Goal: Task Accomplishment & Management: Manage account settings

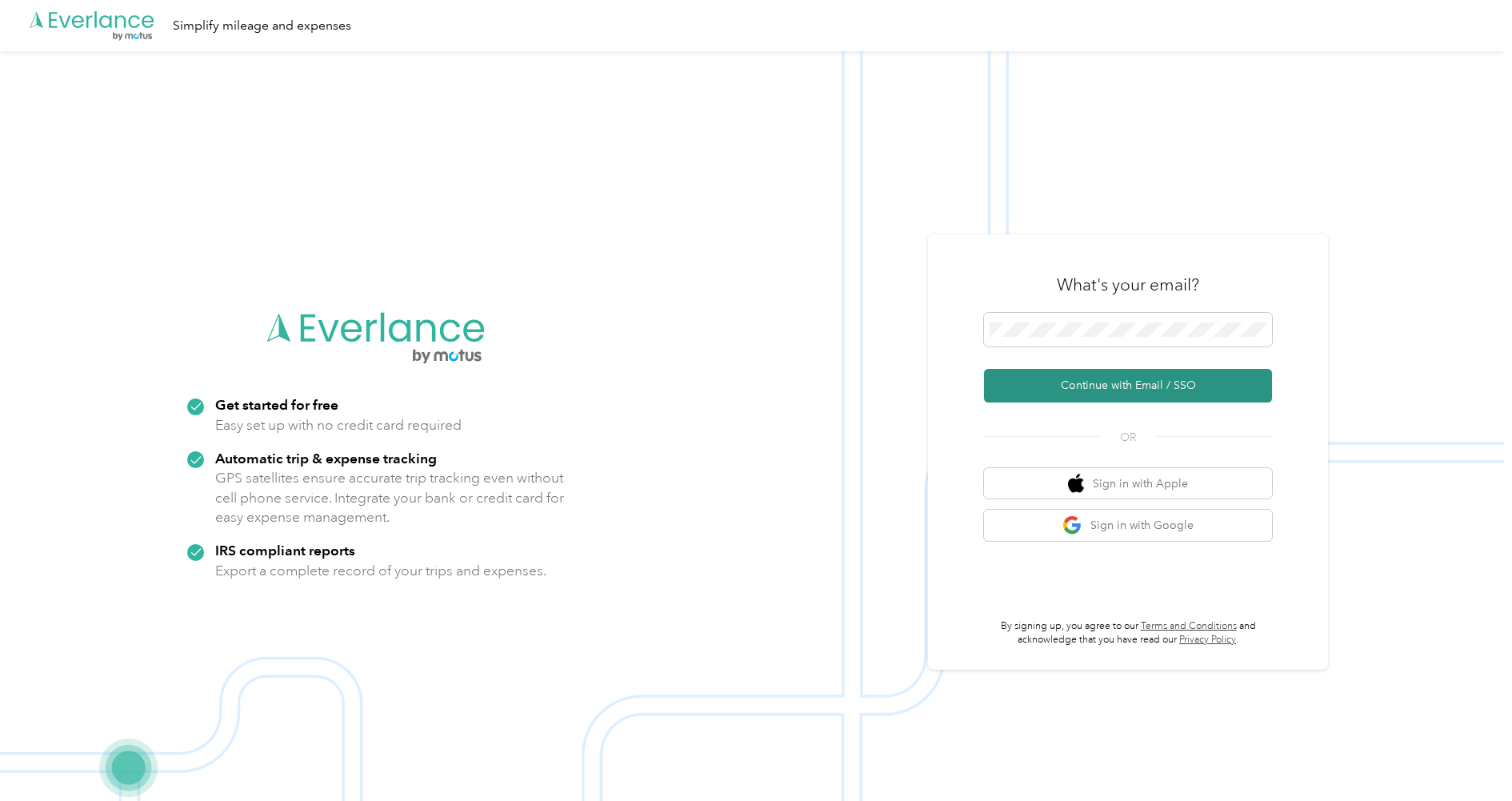
click at [1117, 385] on button "Continue with Email / SSO" at bounding box center [1128, 385] width 288 height 33
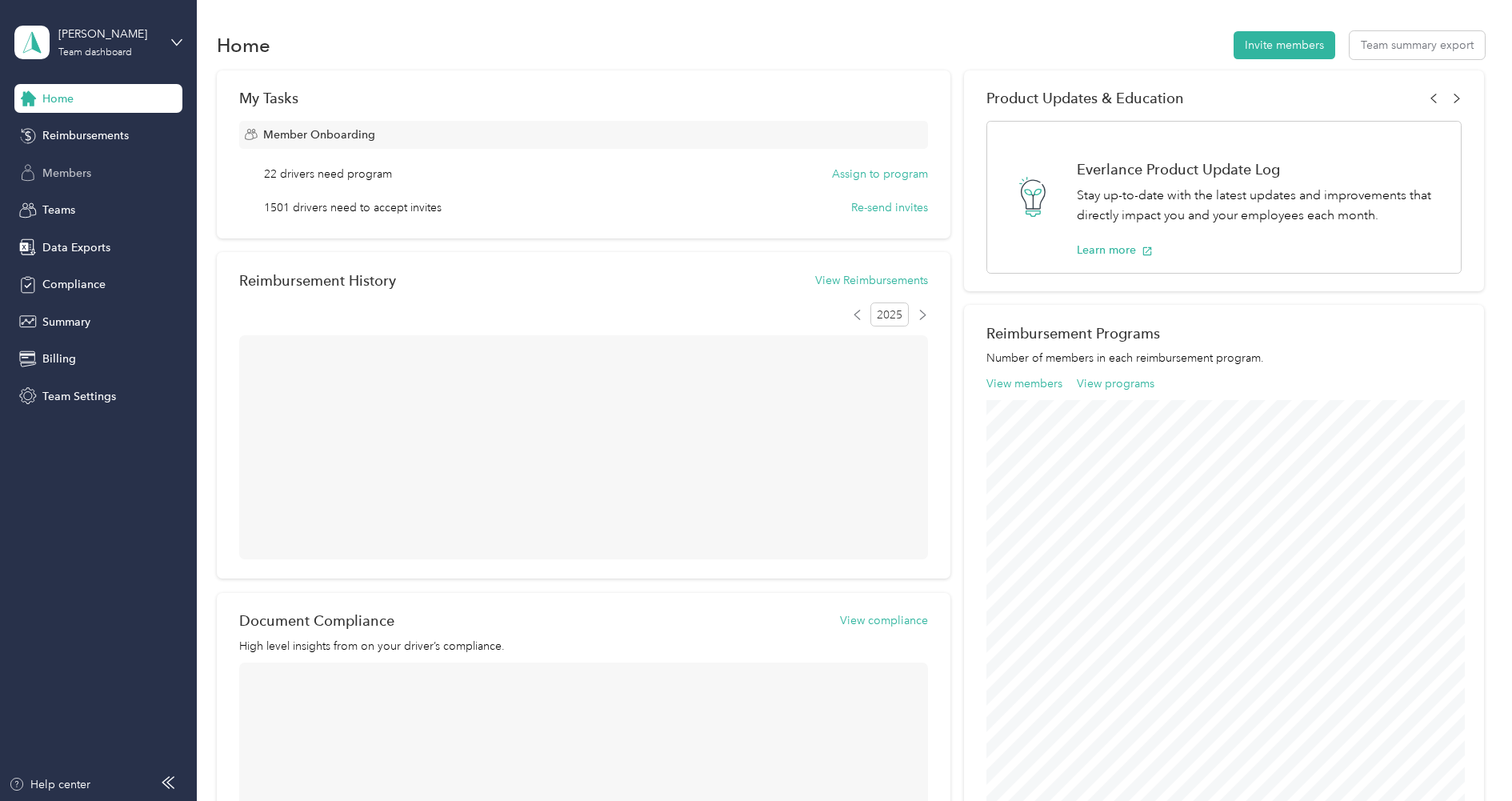
click at [89, 163] on div "Members" at bounding box center [98, 172] width 168 height 28
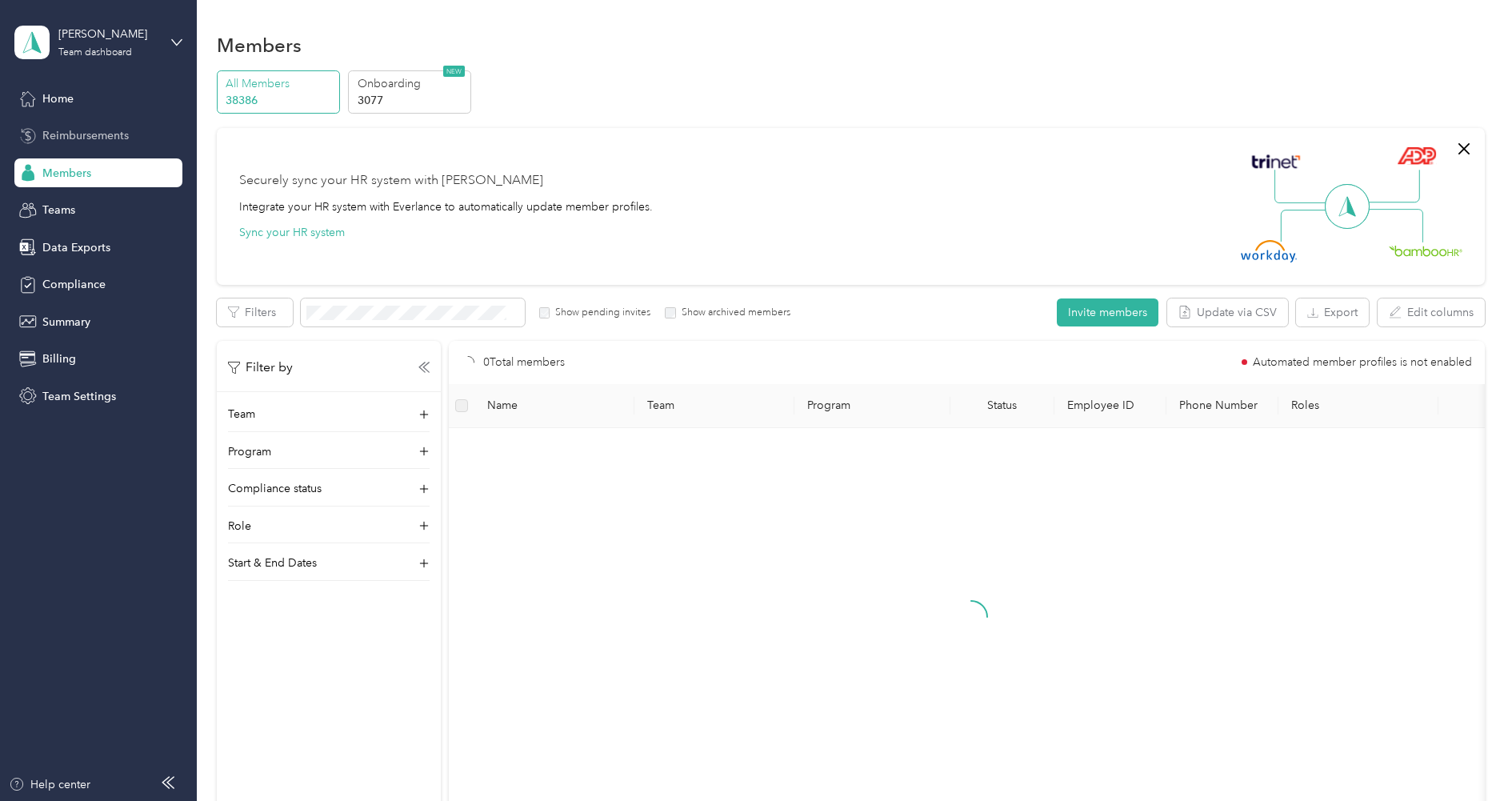
click at [105, 140] on span "Reimbursements" at bounding box center [85, 136] width 86 height 17
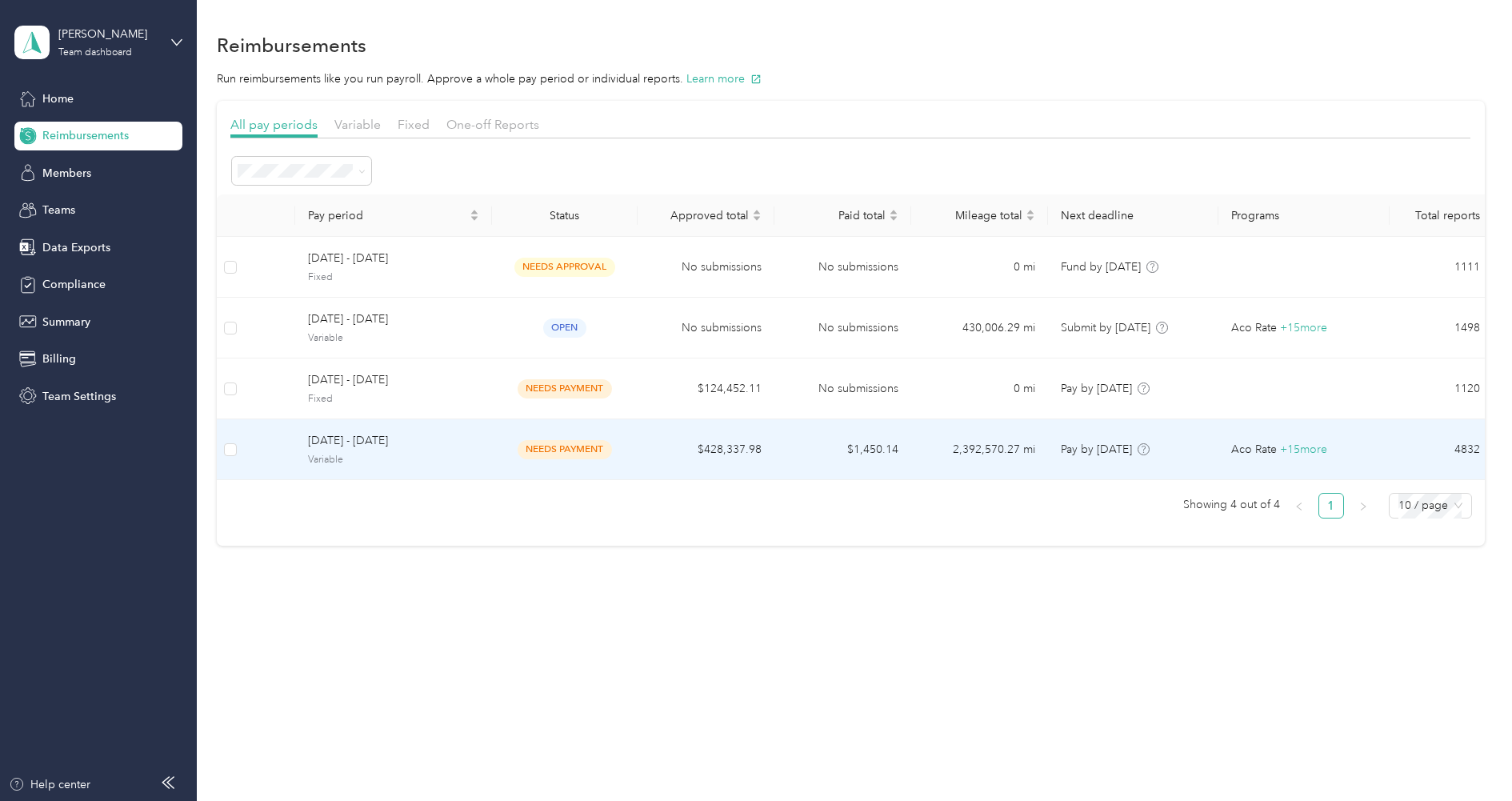
click at [354, 446] on span "[DATE] - [DATE]" at bounding box center [393, 441] width 171 height 18
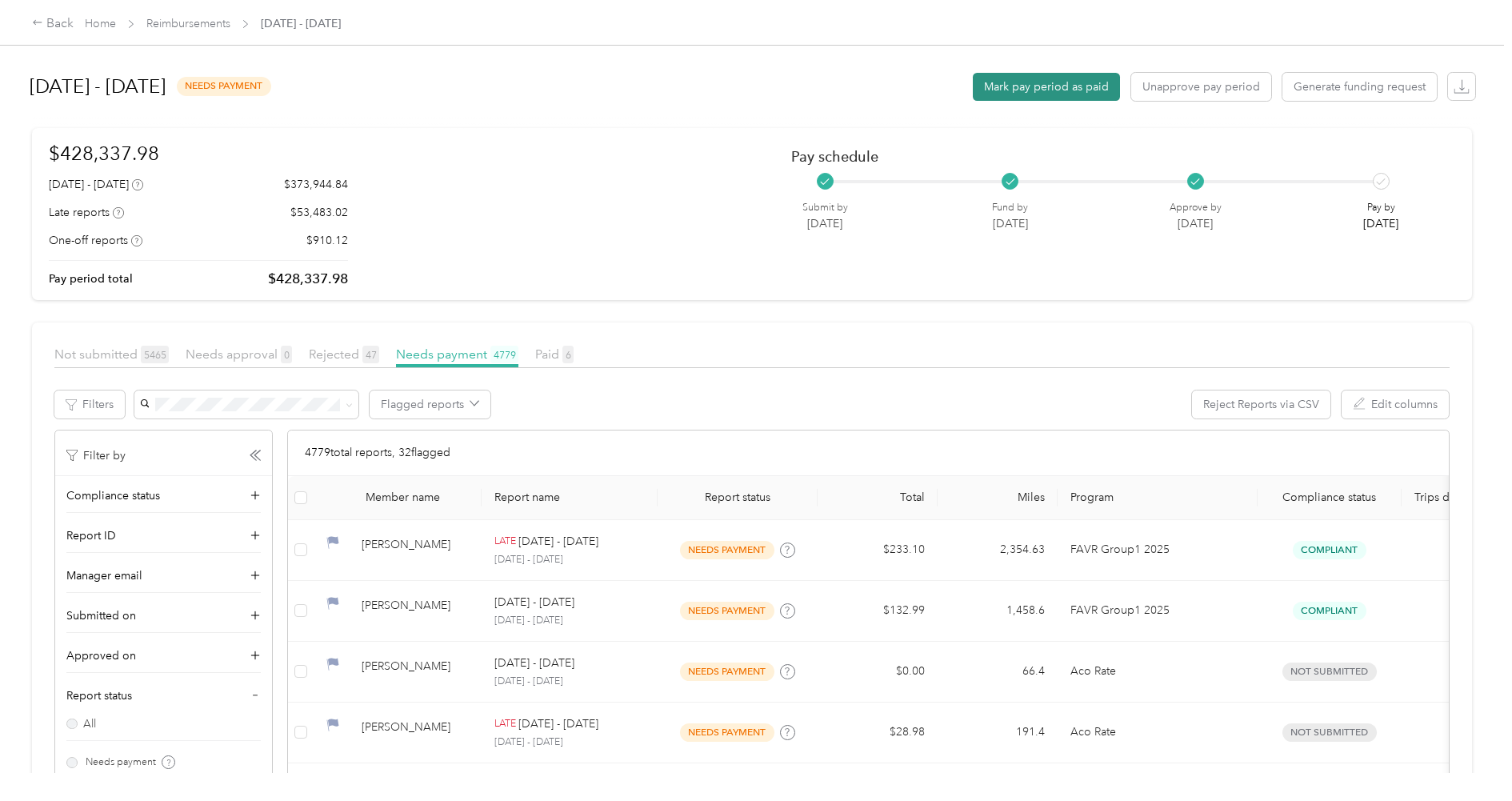
click at [1043, 86] on button "Mark pay period as paid" at bounding box center [1046, 87] width 147 height 28
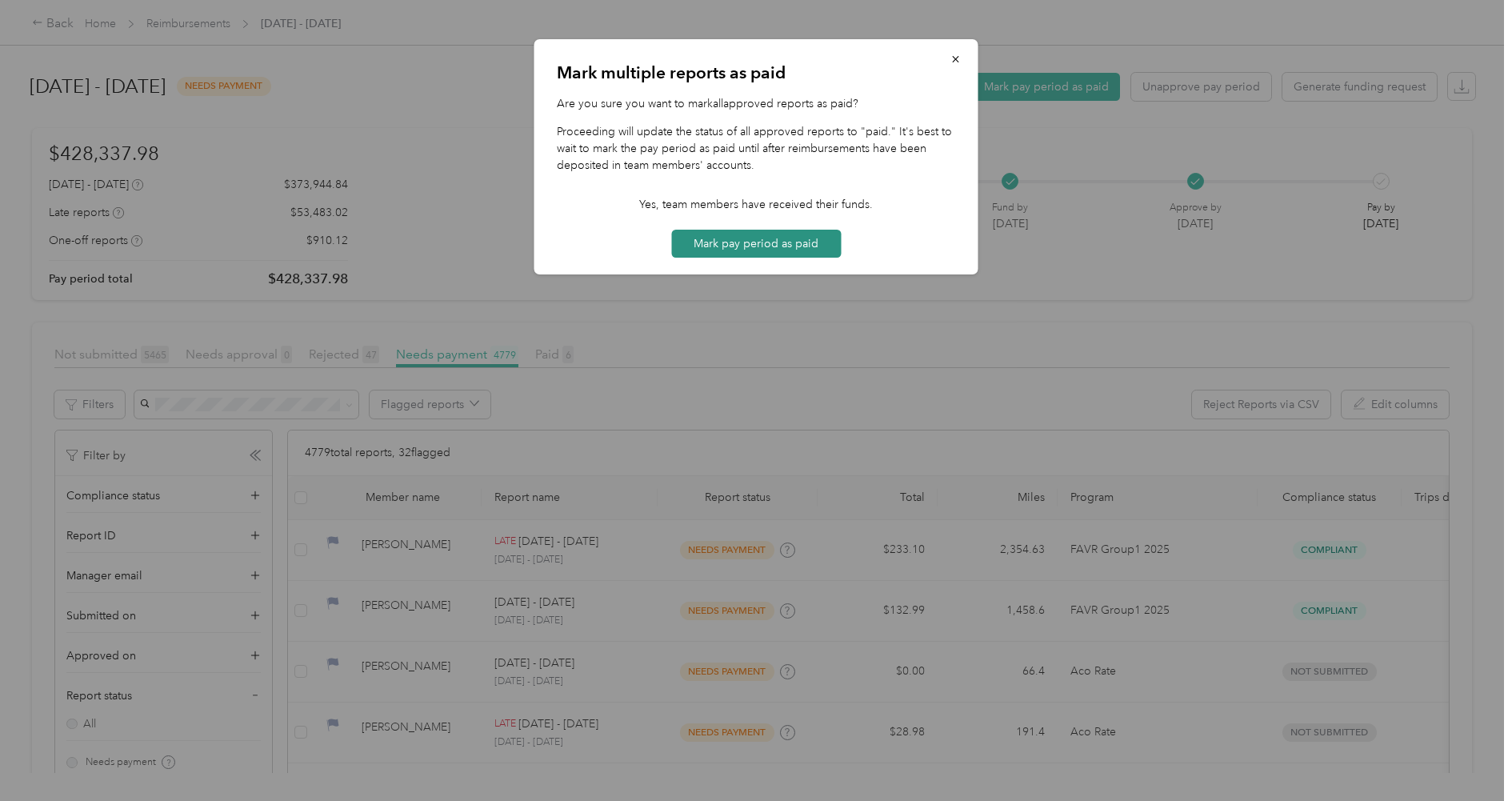
click at [764, 237] on button "Mark pay period as paid" at bounding box center [755, 243] width 170 height 28
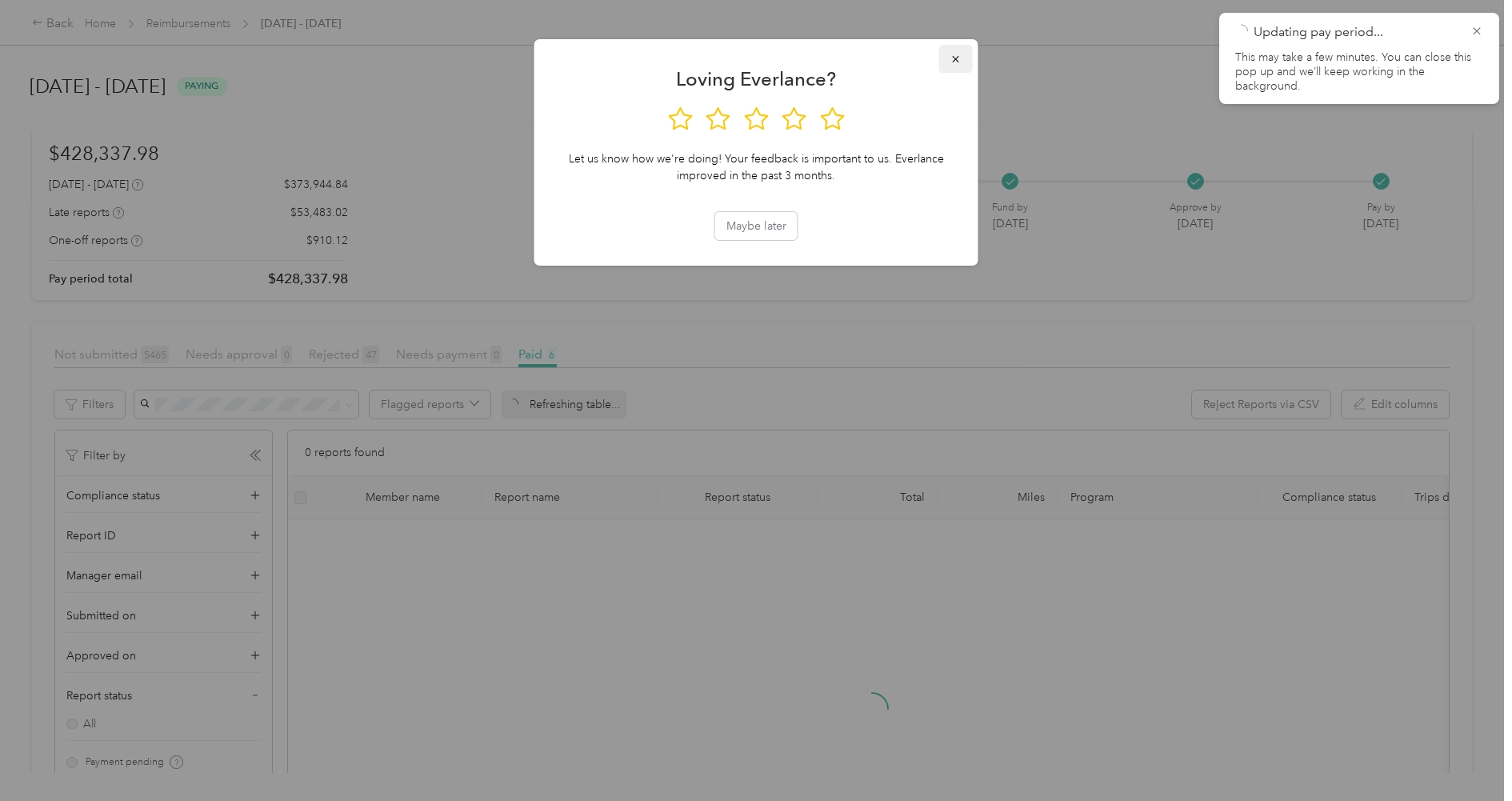
click at [953, 62] on icon "button" at bounding box center [956, 59] width 11 height 11
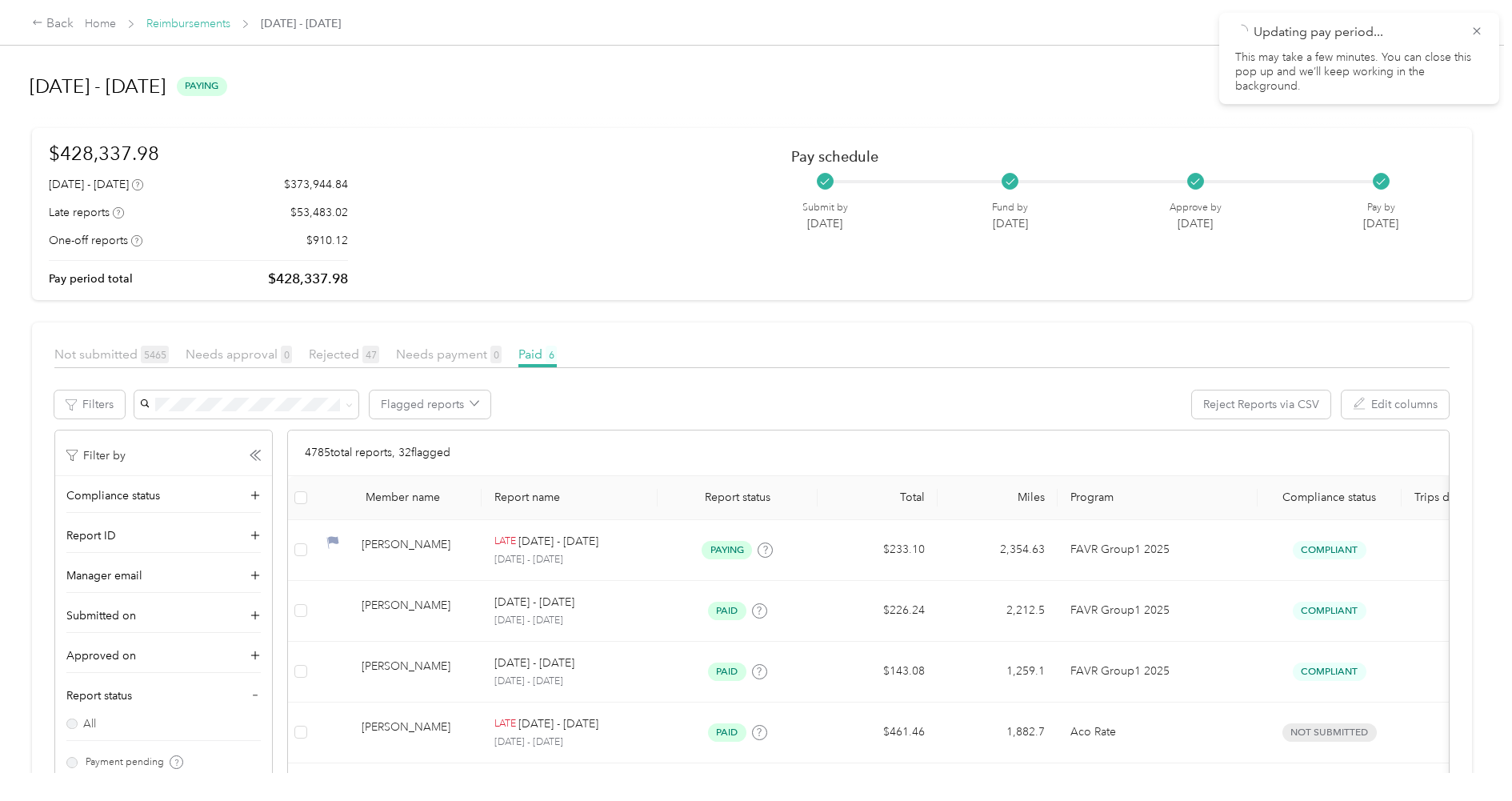
click at [206, 20] on link "Reimbursements" at bounding box center [188, 24] width 84 height 14
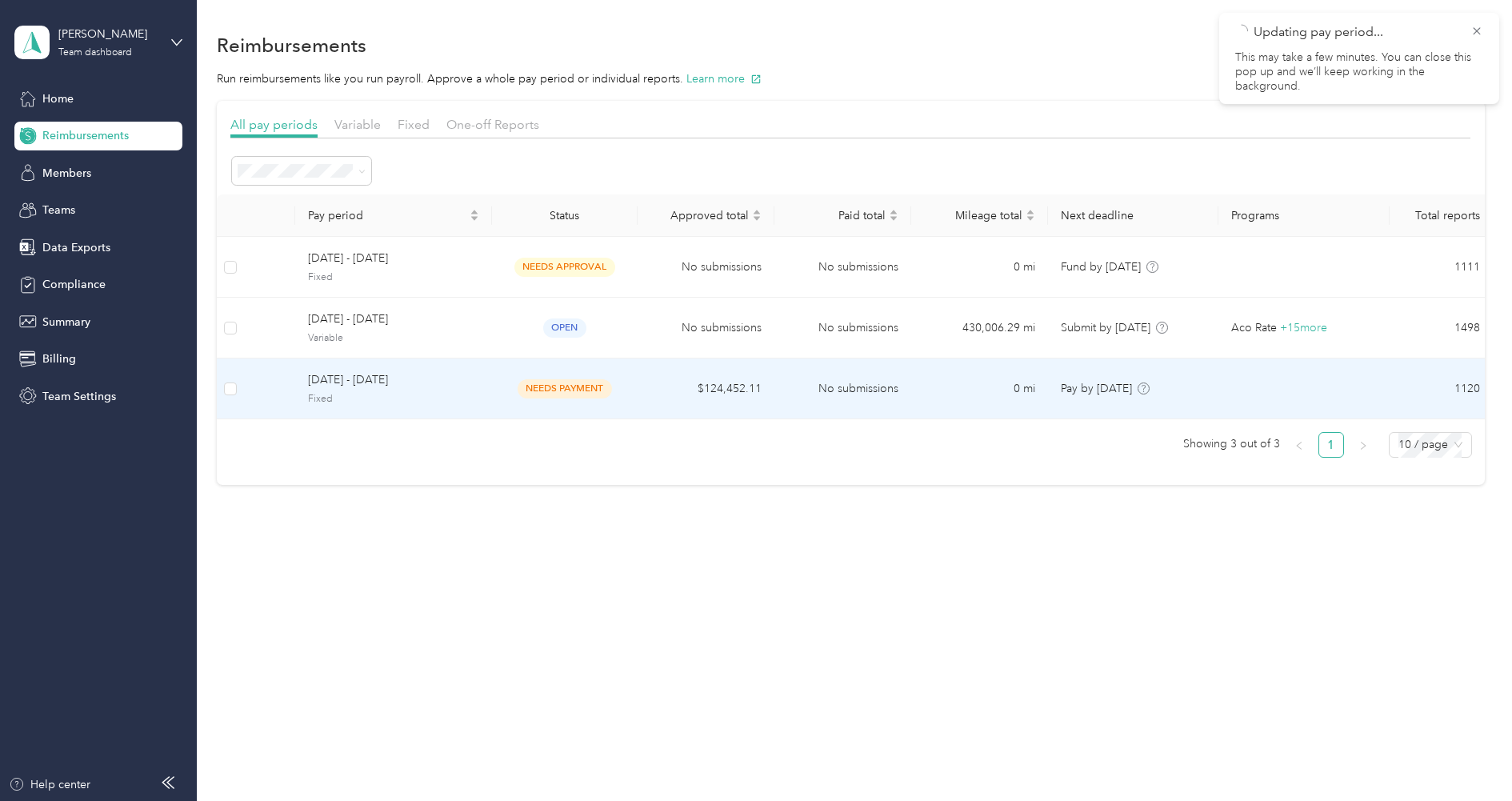
click at [421, 381] on span "[DATE] - [DATE]" at bounding box center [393, 381] width 171 height 18
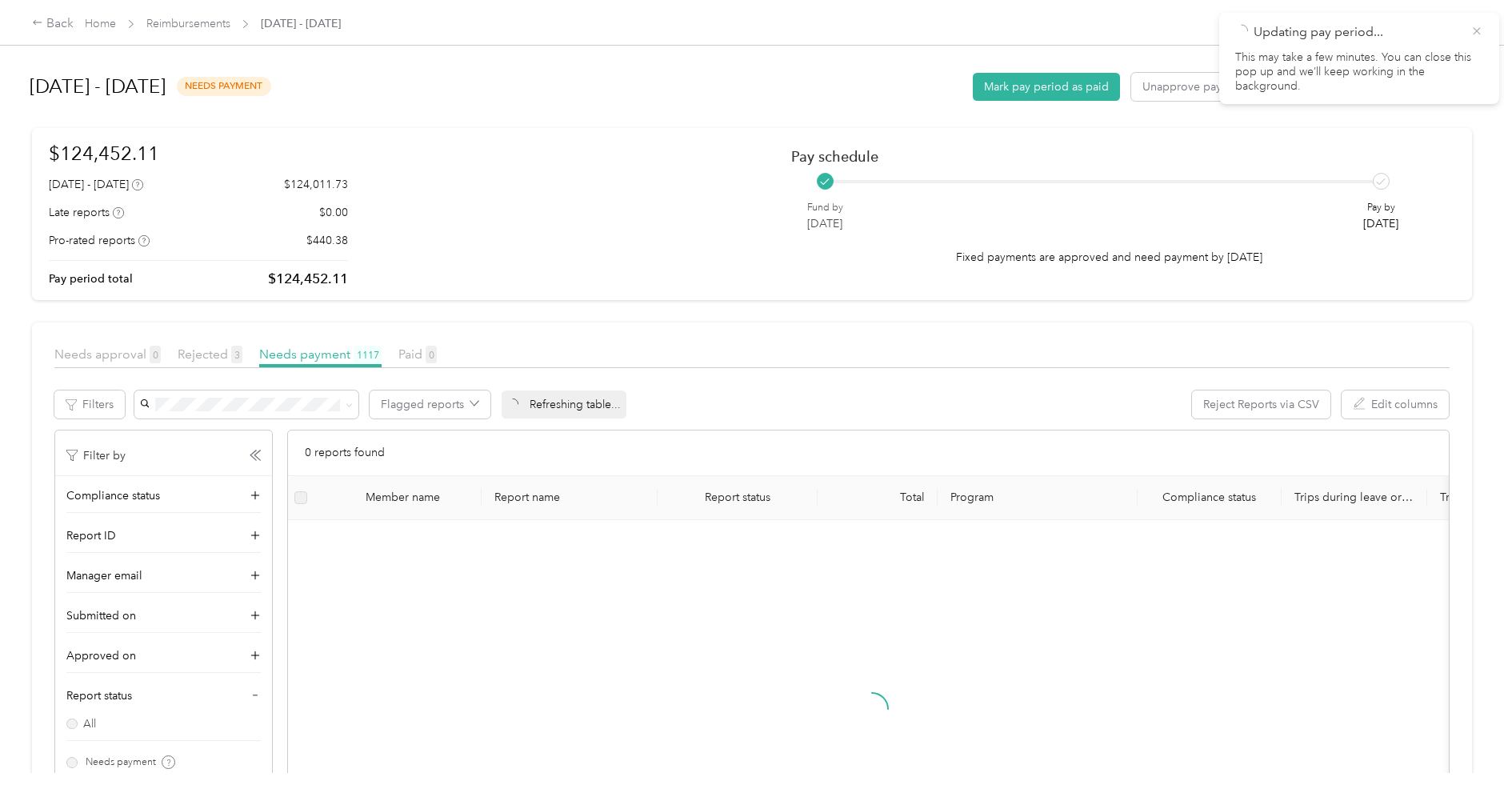
click at [1473, 34] on icon at bounding box center [1476, 32] width 13 height 15
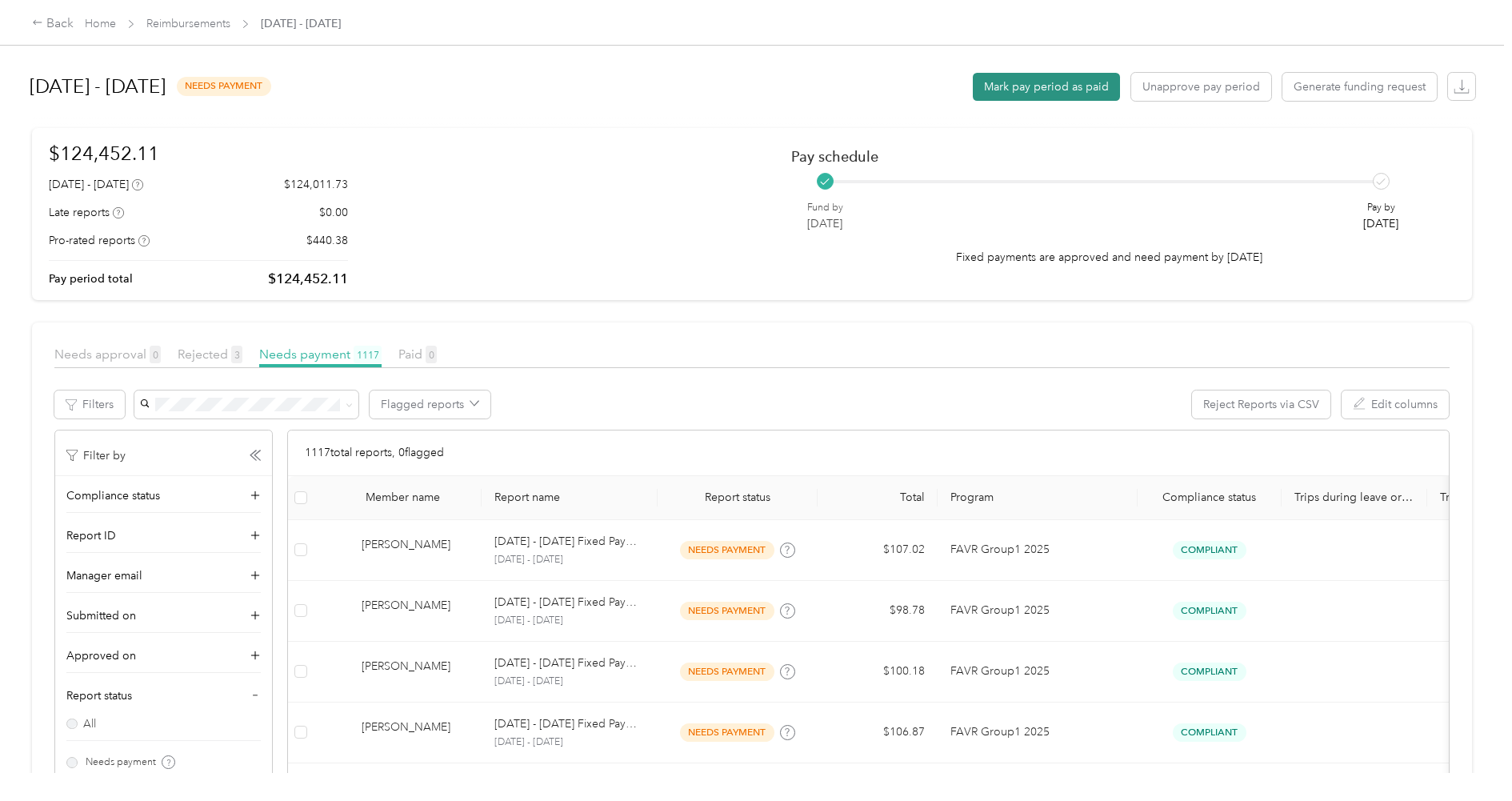
click at [1054, 87] on button "Mark pay period as paid" at bounding box center [1046, 87] width 147 height 28
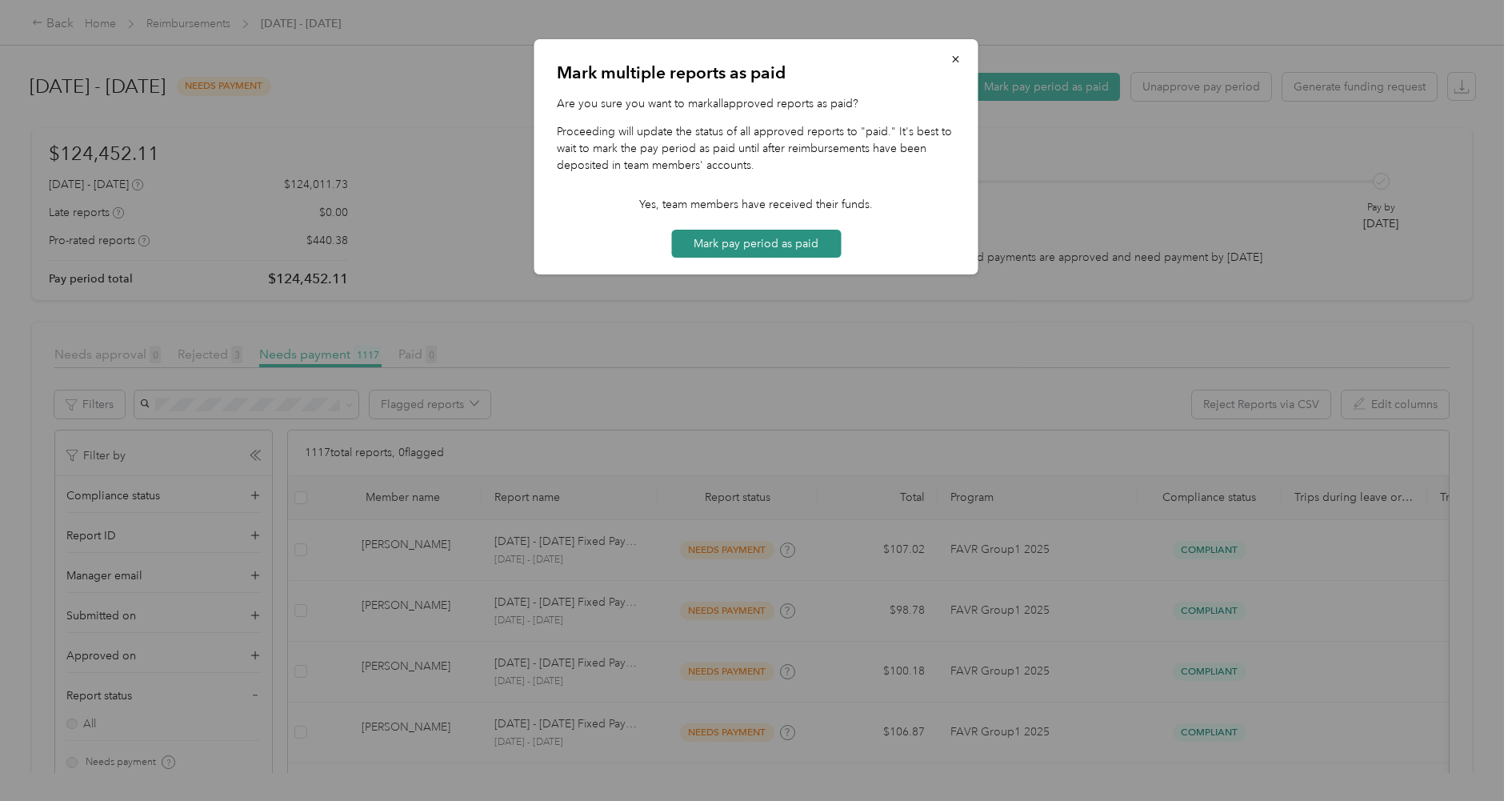
click at [745, 245] on button "Mark pay period as paid" at bounding box center [755, 243] width 170 height 28
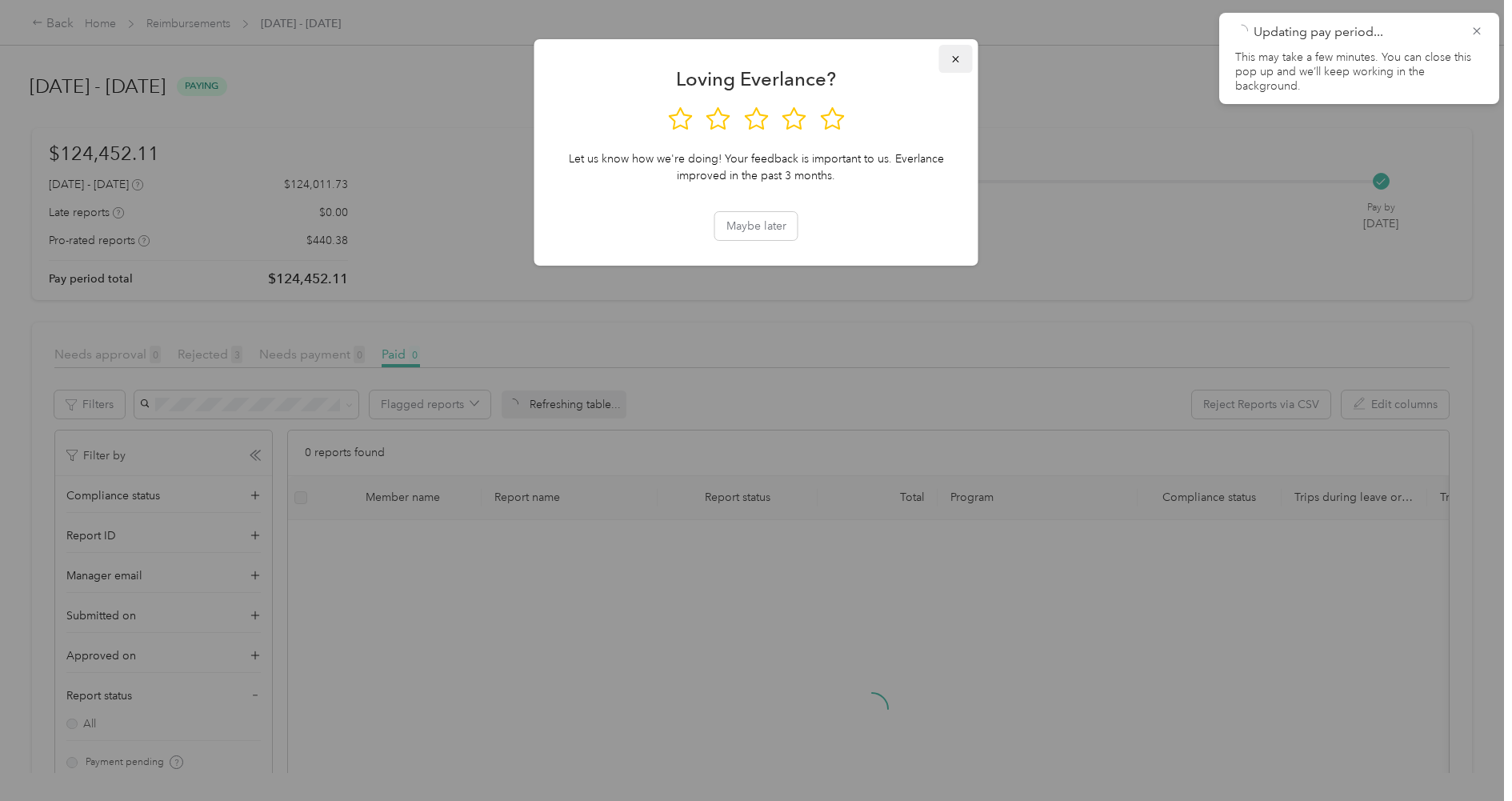
click at [952, 62] on icon "button" at bounding box center [955, 59] width 6 height 6
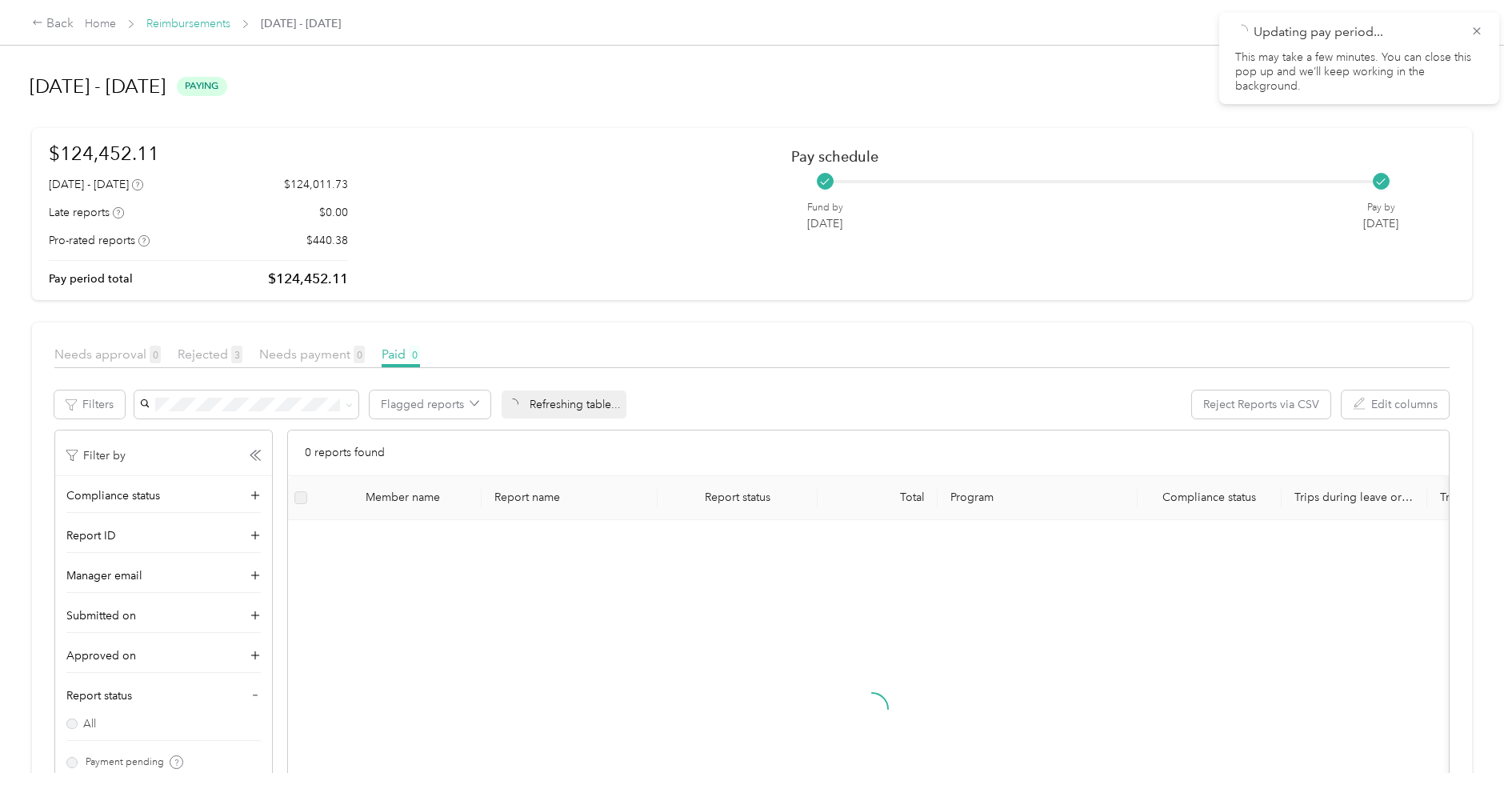
click at [186, 25] on link "Reimbursements" at bounding box center [188, 24] width 84 height 14
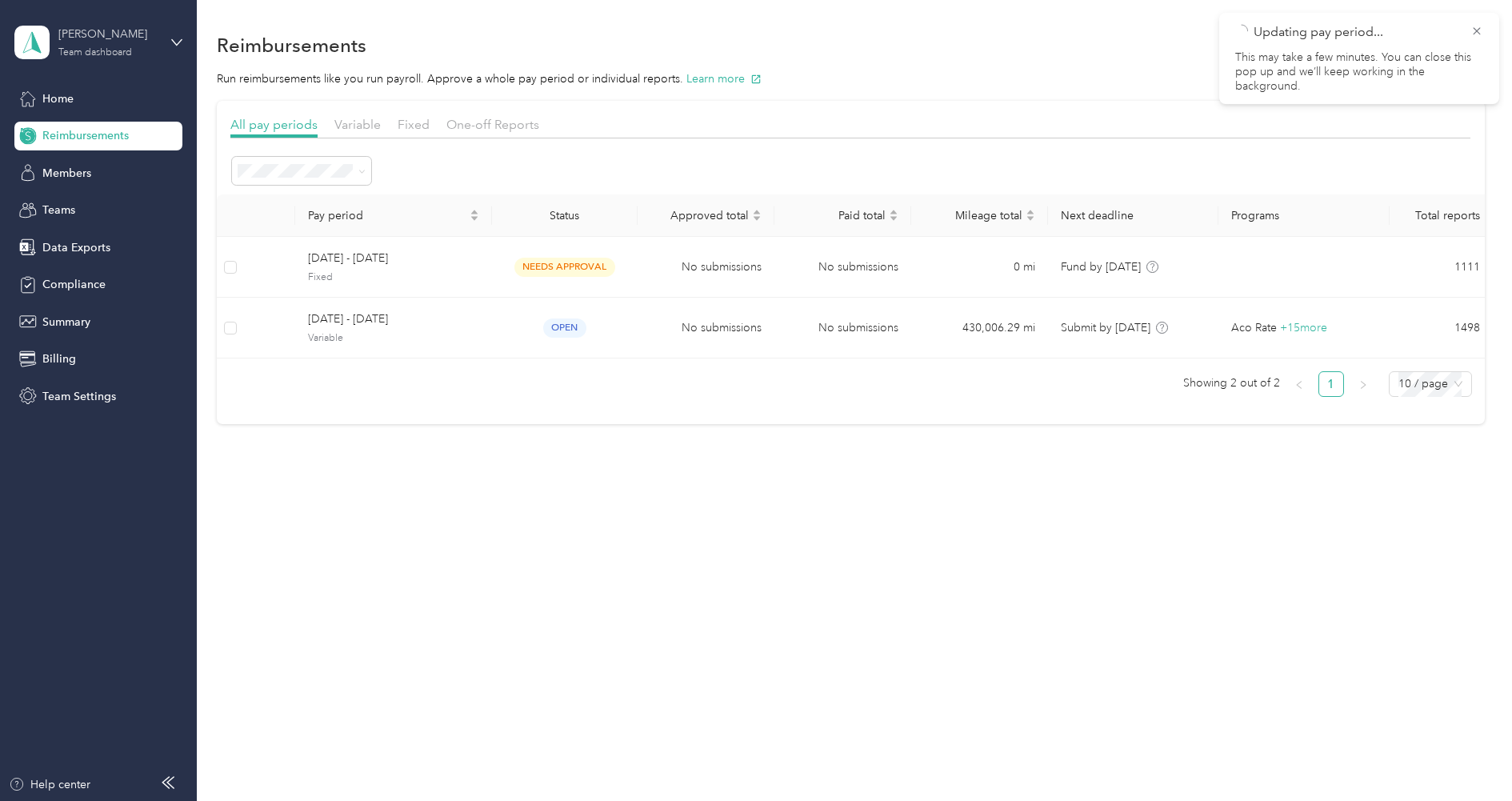
click at [105, 28] on div "[PERSON_NAME]" at bounding box center [108, 34] width 100 height 17
click at [73, 196] on div "Log out" at bounding box center [59, 205] width 62 height 17
